Goal: Find contact information: Find contact information

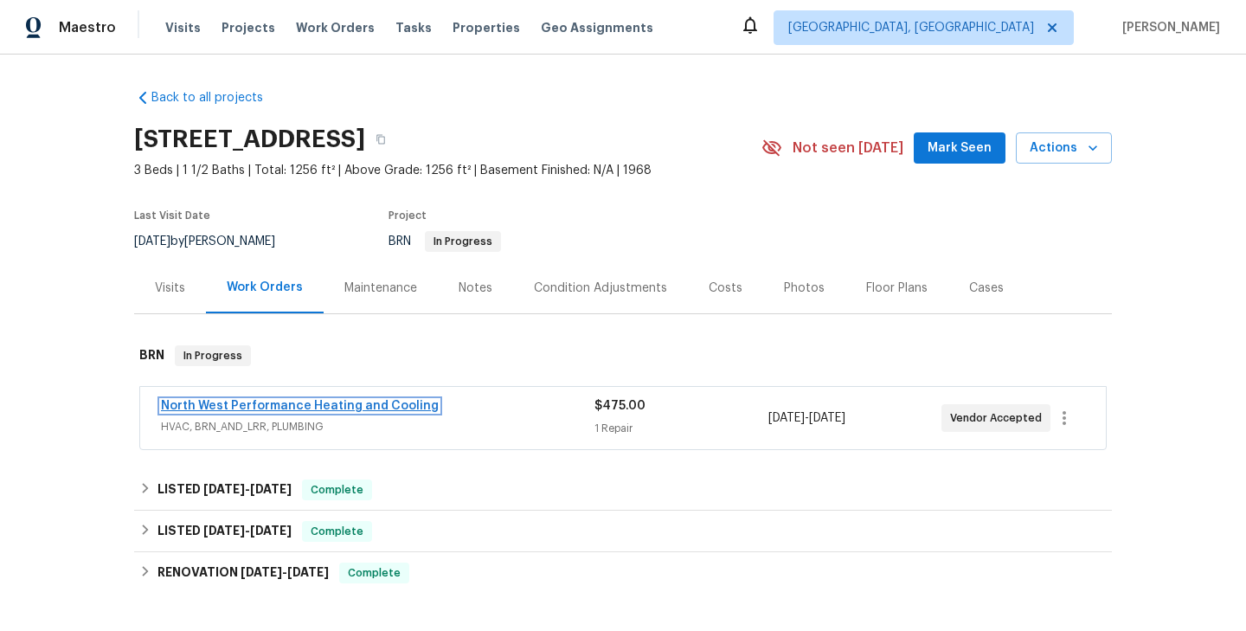
click at [319, 407] on link "North West Performance Heating and Cooling" at bounding box center [300, 406] width 278 height 12
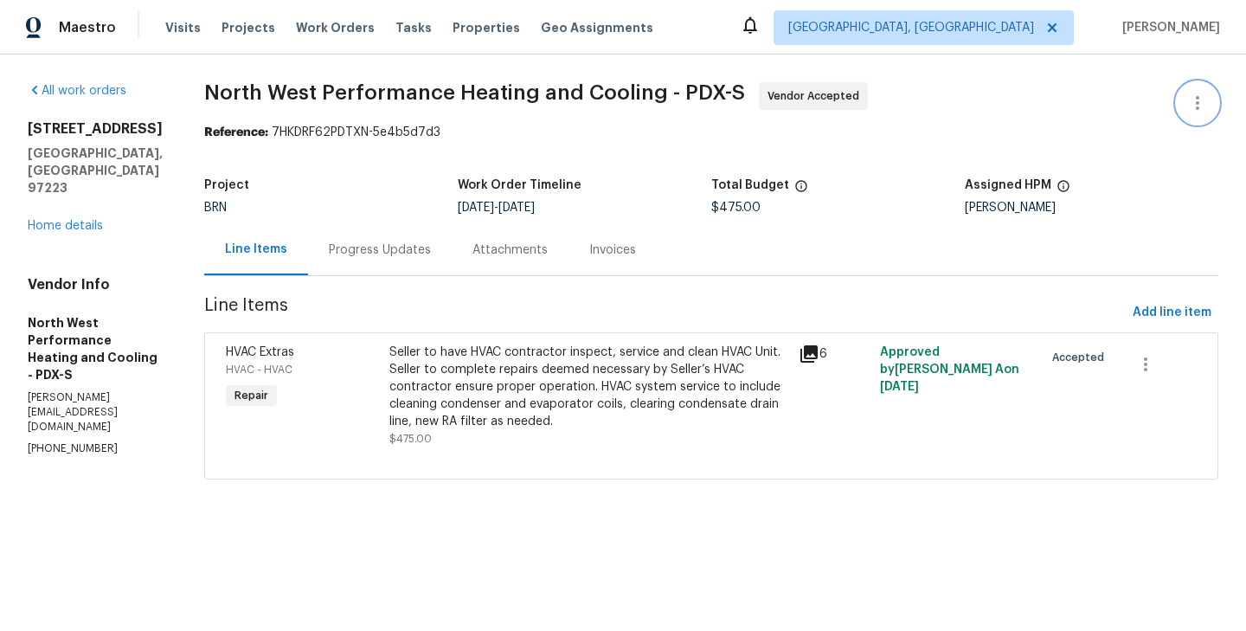
click at [1207, 104] on icon "button" at bounding box center [1197, 103] width 21 height 21
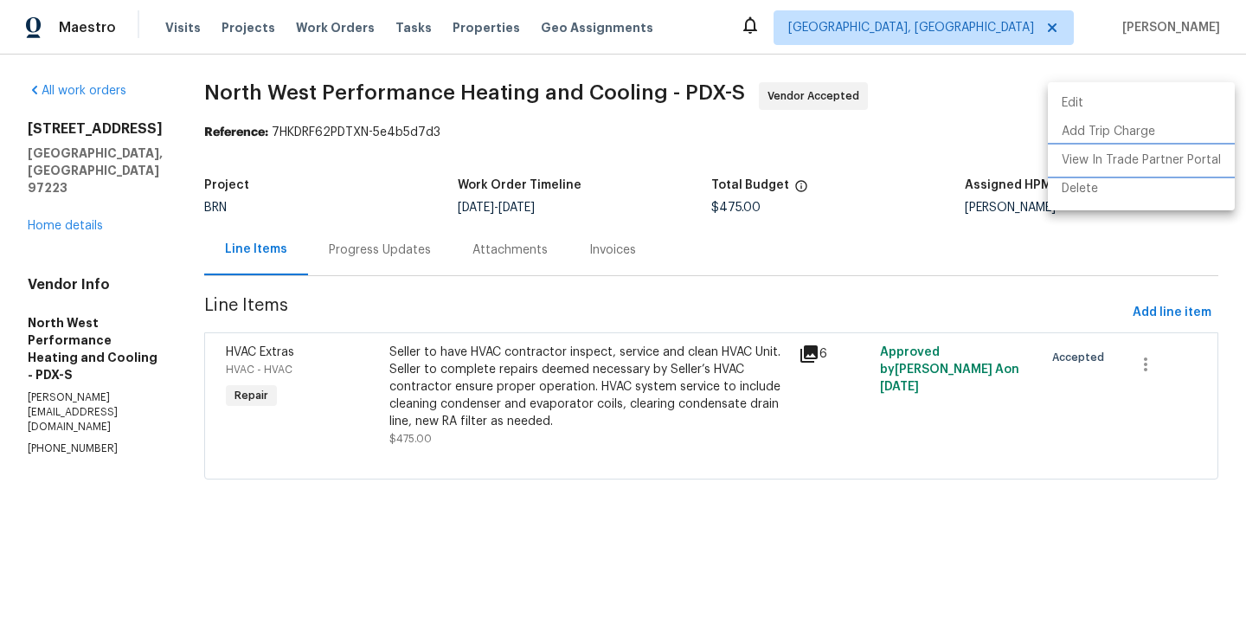
click at [1136, 151] on li "View In Trade Partner Portal" at bounding box center [1141, 160] width 187 height 29
click at [111, 338] on div at bounding box center [623, 315] width 1246 height 631
click at [111, 338] on div "Edit Add Trip Charge View In Trade Partner Portal Delete" at bounding box center [623, 315] width 1246 height 631
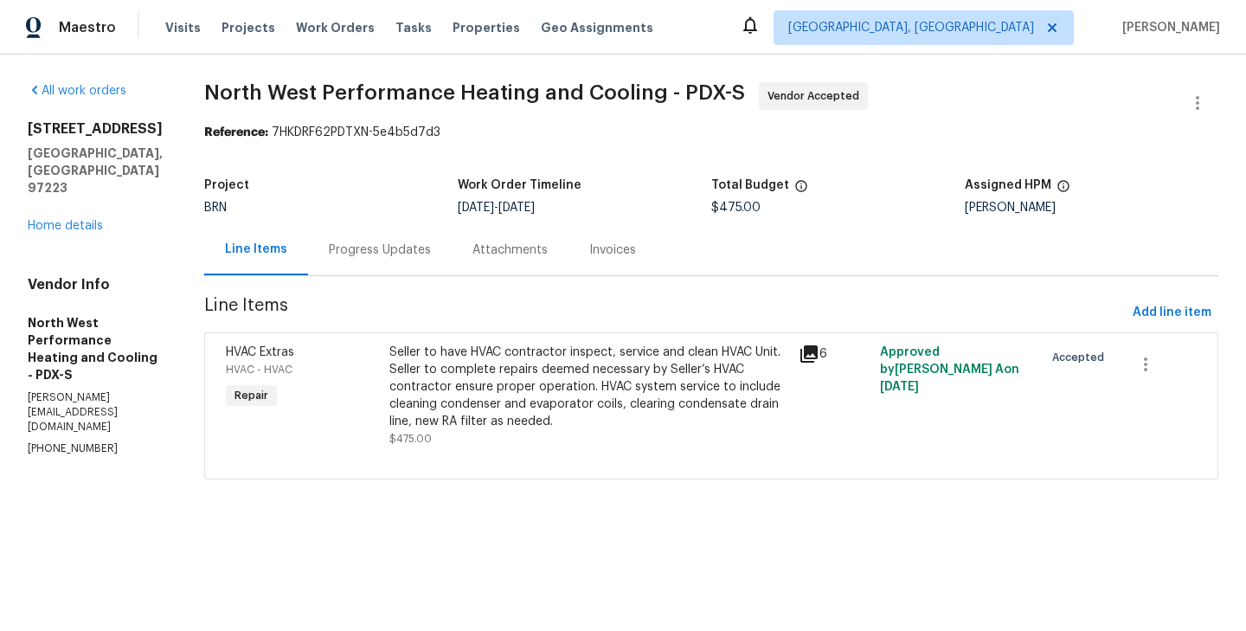
click at [111, 338] on div "Edit Add Trip Charge View In Trade Partner Portal Delete" at bounding box center [623, 315] width 1246 height 631
click at [127, 390] on p "[PERSON_NAME][EMAIL_ADDRESS][DOMAIN_NAME]" at bounding box center [95, 412] width 135 height 44
copy p "[PERSON_NAME][EMAIL_ADDRESS][DOMAIN_NAME]"
